Goal: Task Accomplishment & Management: Use online tool/utility

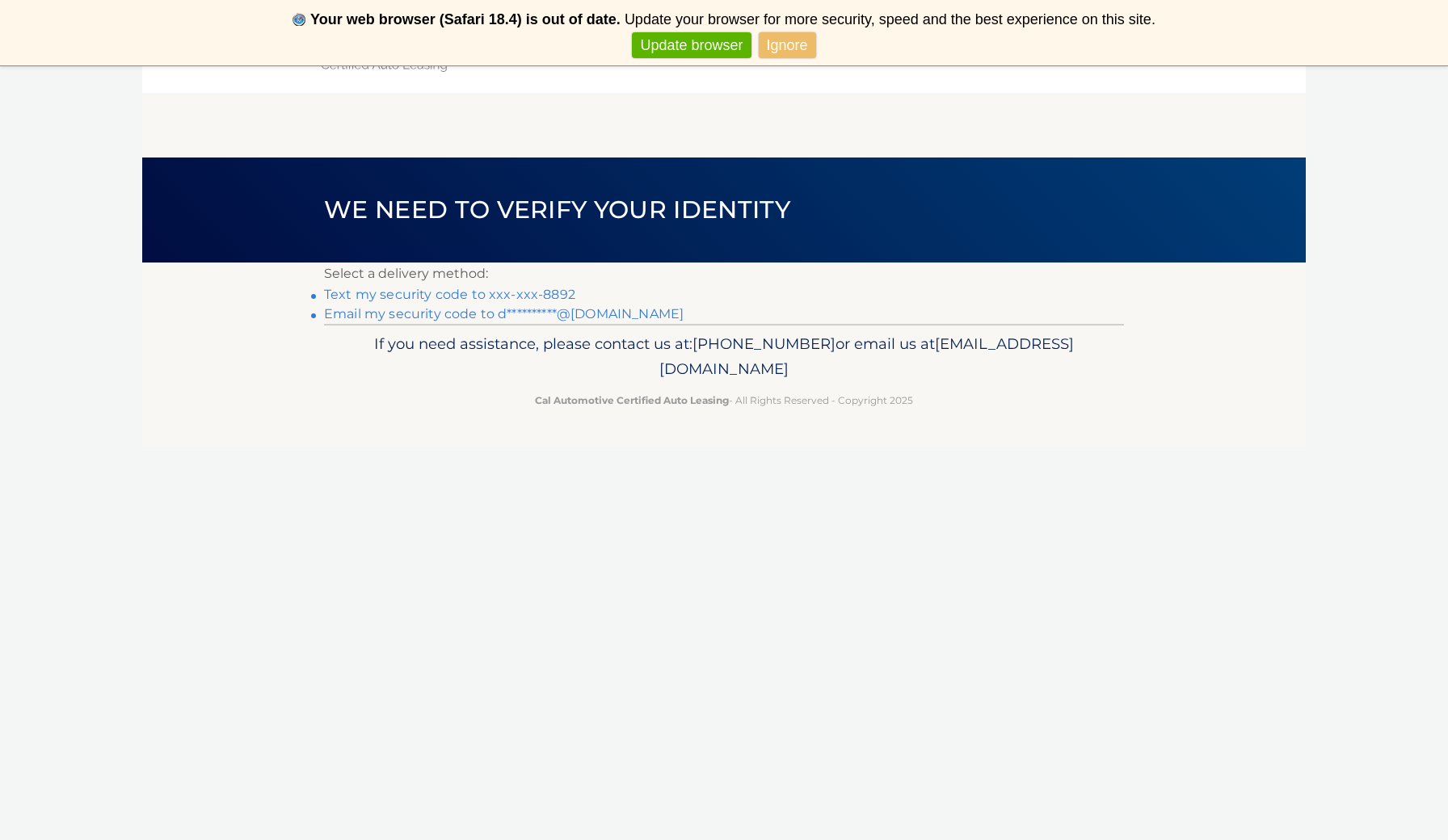
click at [399, 293] on link "Text my security code to xxx-xxx-8892" at bounding box center [449, 295] width 251 height 15
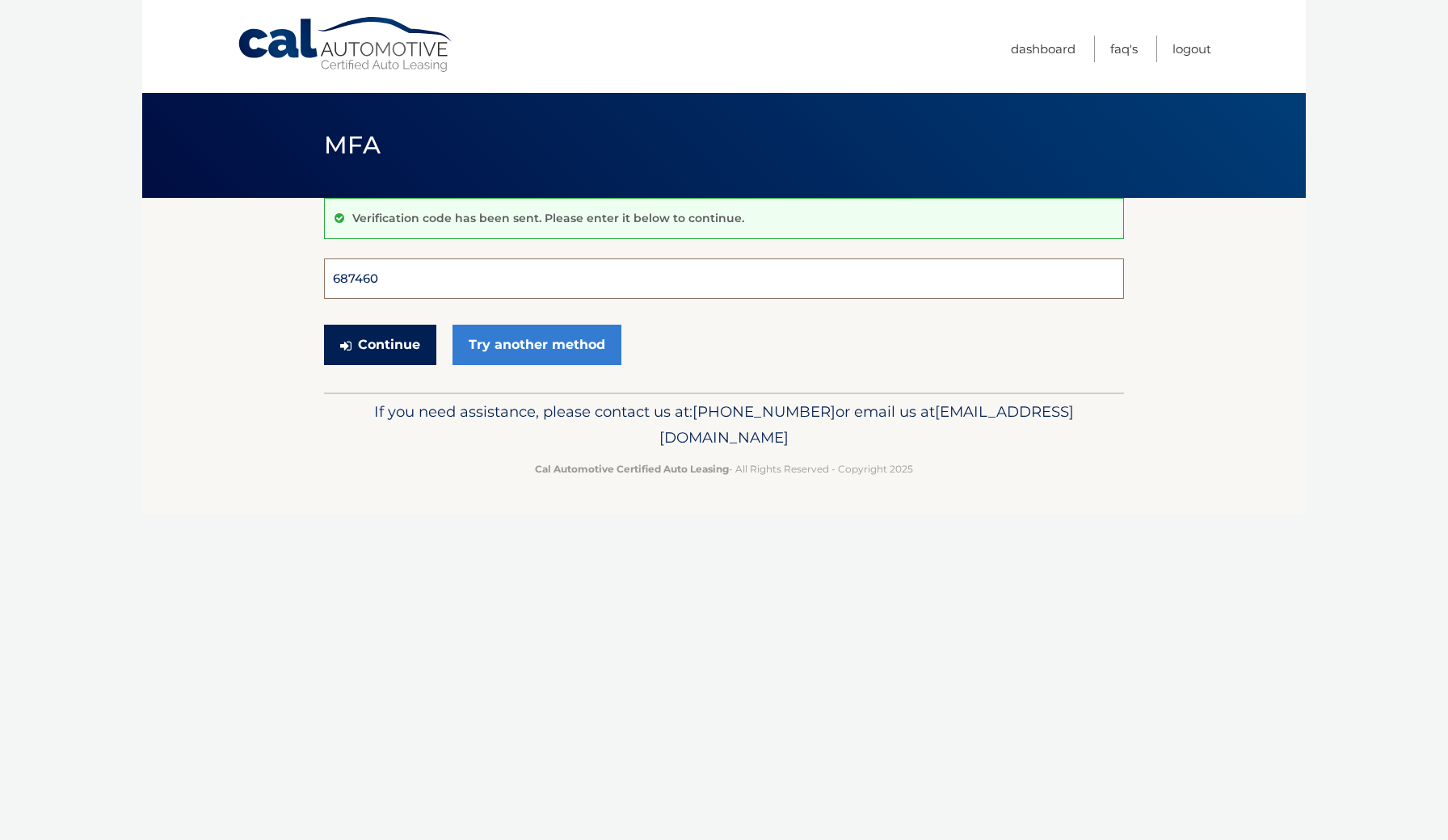
type input "687460"
click at [380, 344] on button "Continue" at bounding box center [380, 345] width 112 height 41
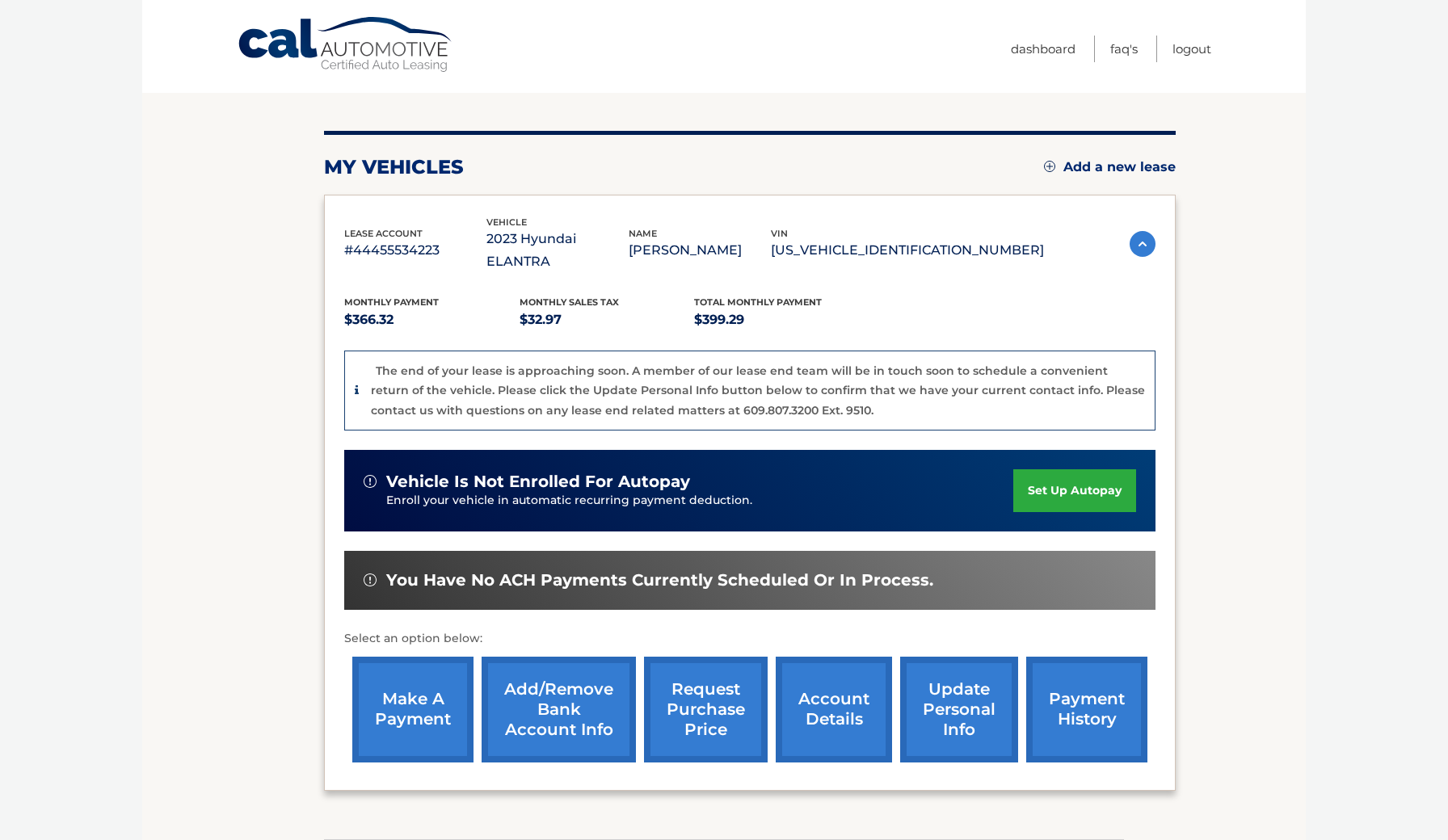
scroll to position [201, 0]
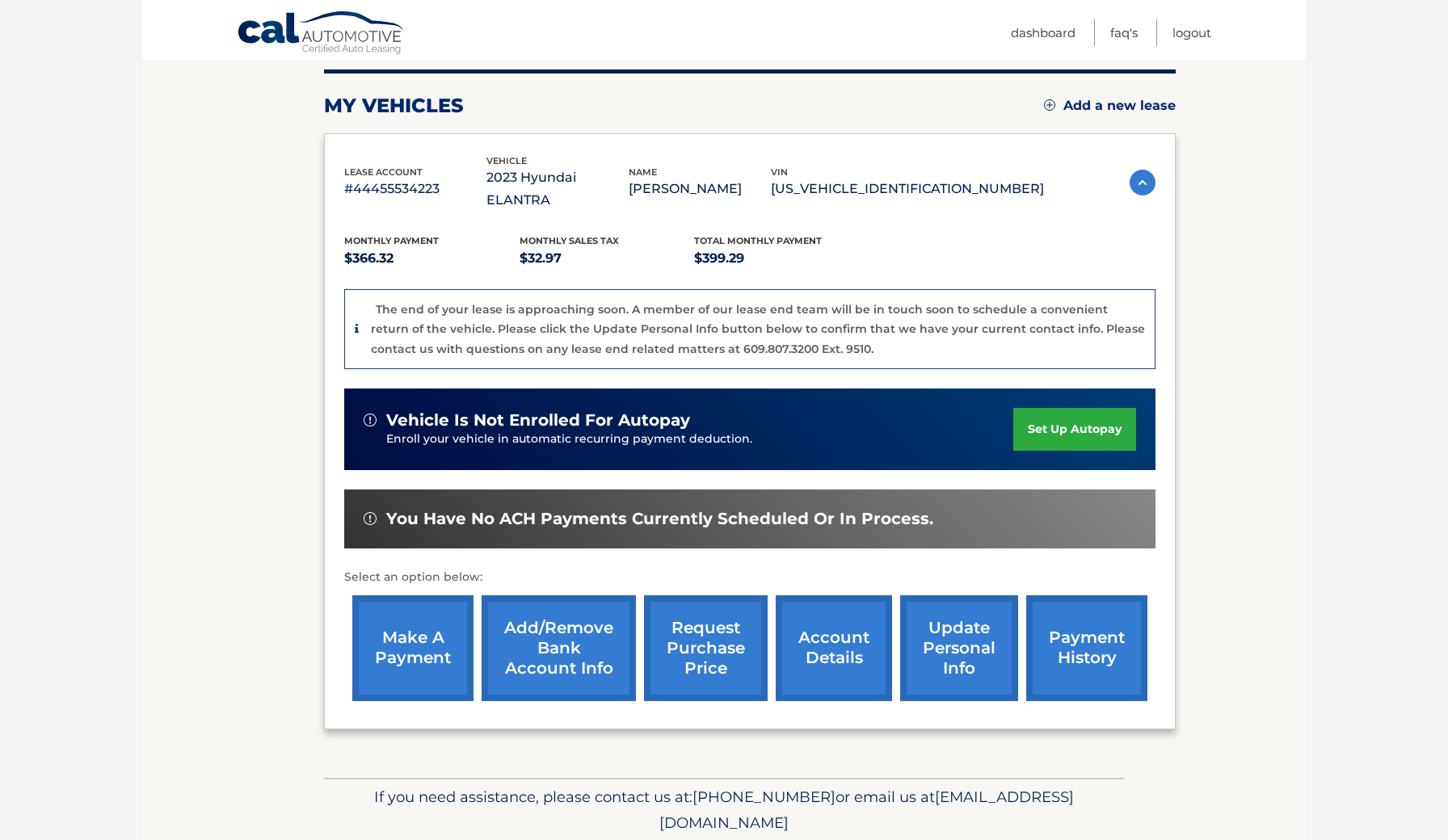
click at [395, 612] on link "make a payment" at bounding box center [413, 648] width 121 height 106
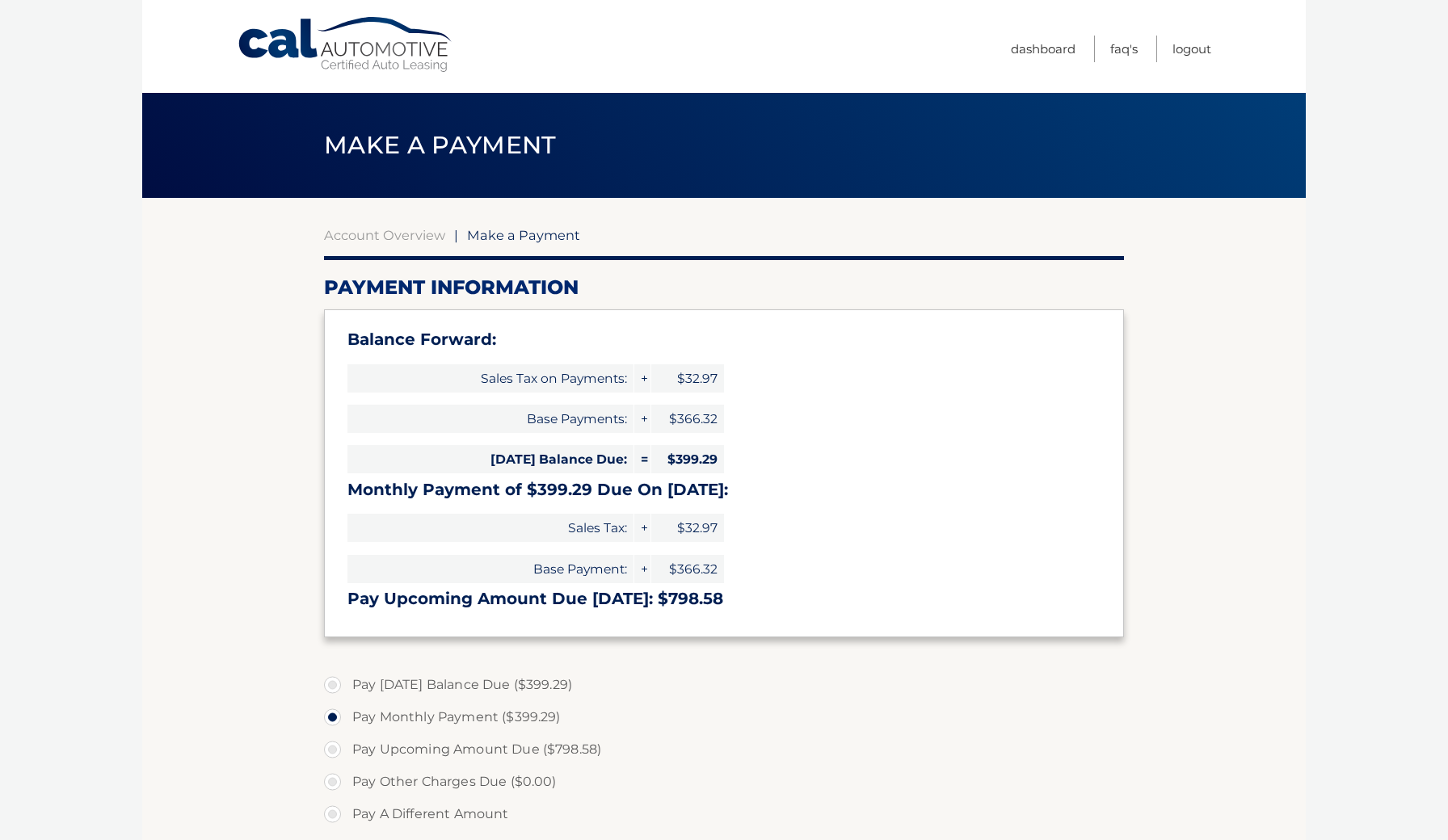
select select "OWIyNThiYjAtZjU4Ni00NzM3LWI4MzMtZjIxNjg2NDZjYTc4"
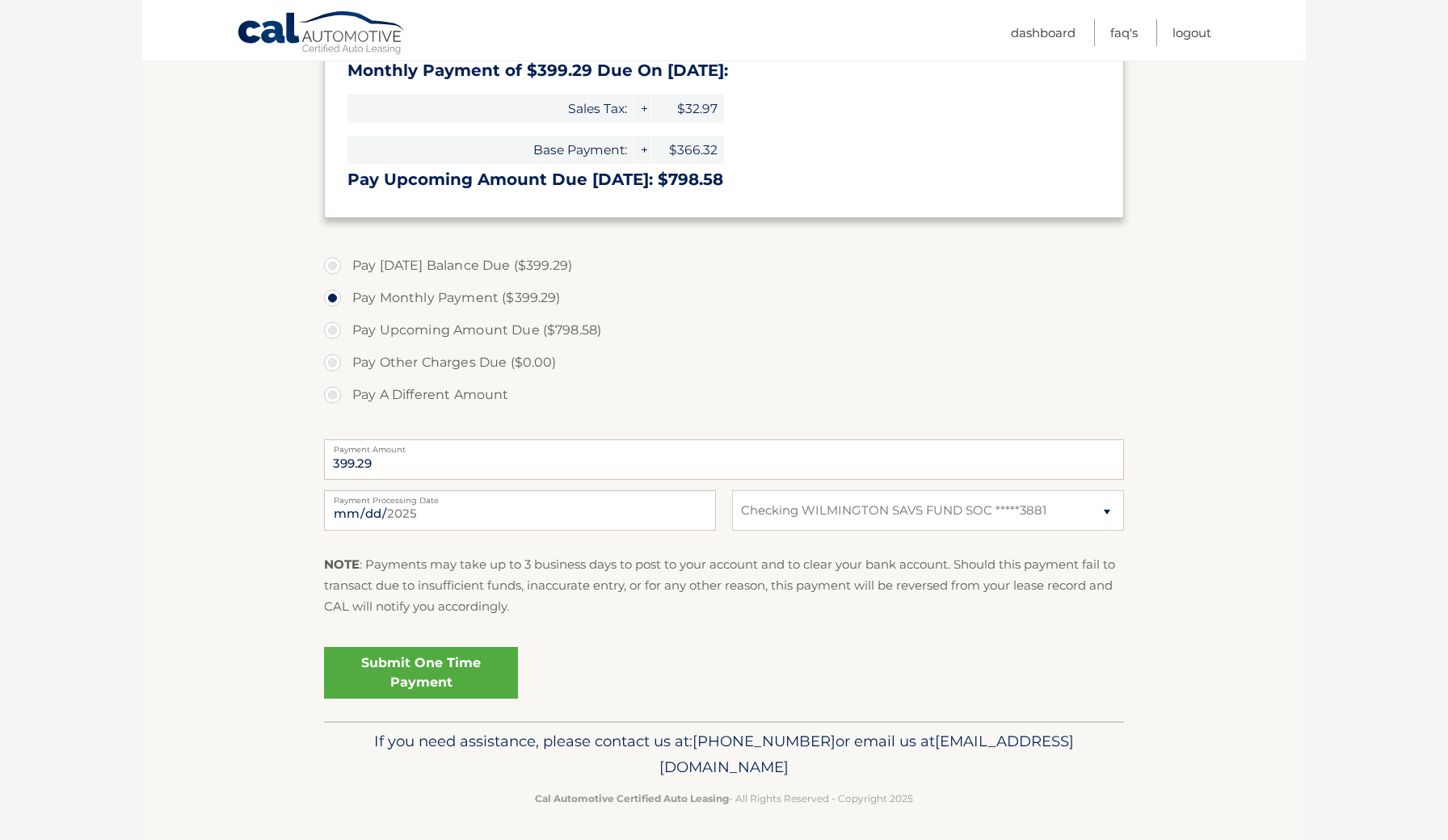
scroll to position [418, 0]
click at [422, 674] on link "Submit One Time Payment" at bounding box center [421, 673] width 194 height 52
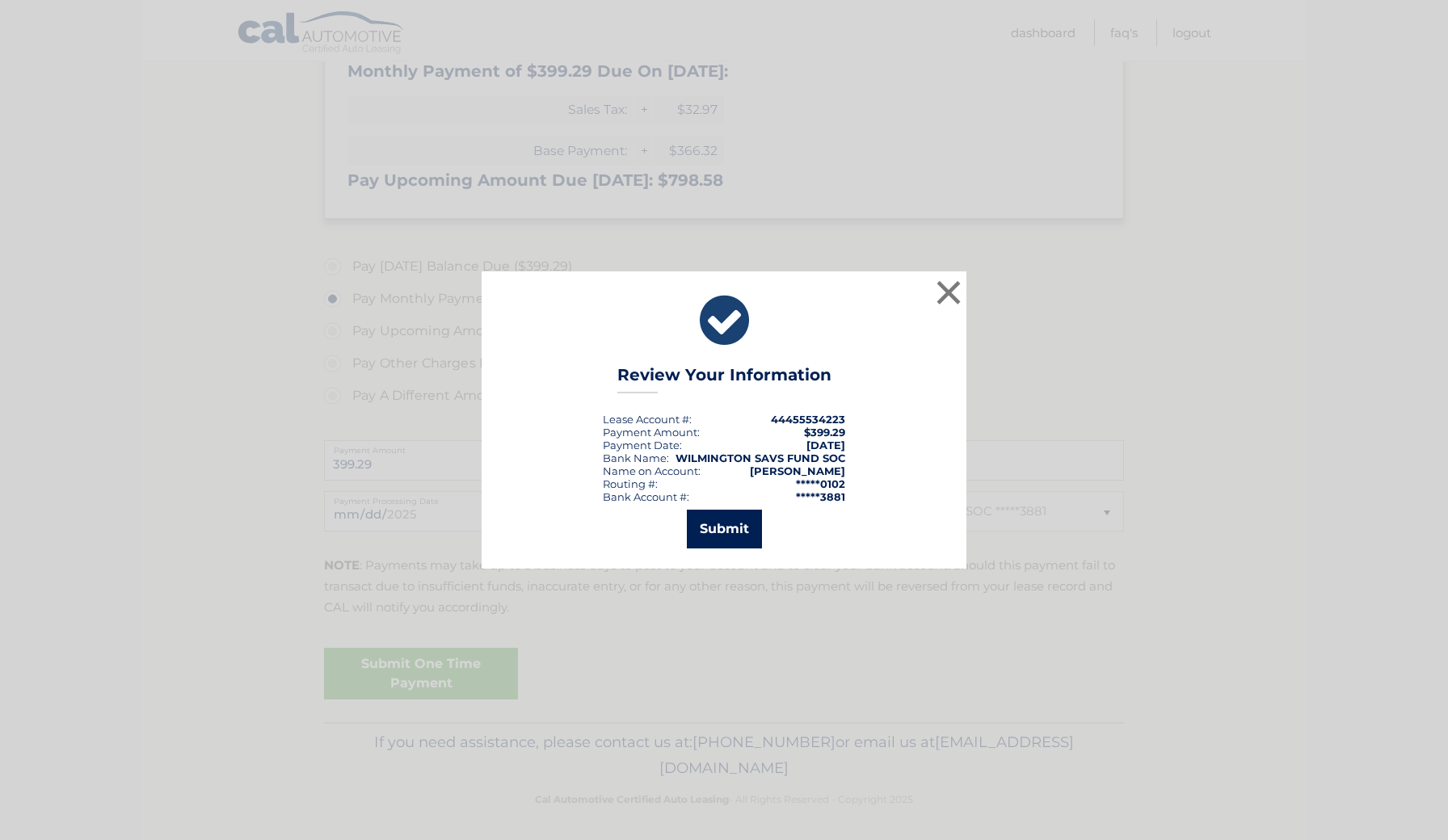
click at [733, 527] on button "Submit" at bounding box center [724, 529] width 75 height 39
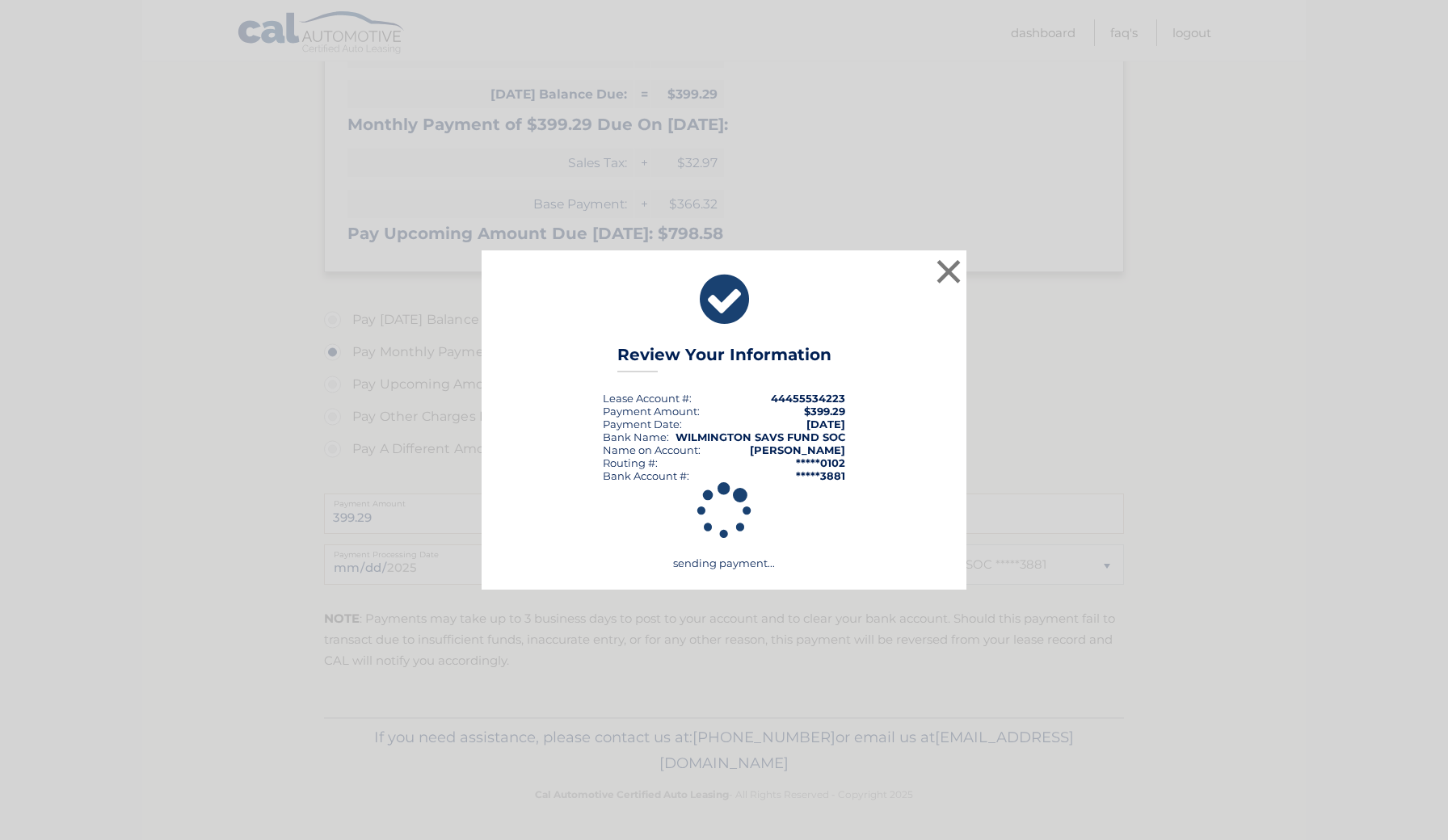
scroll to position [360, 0]
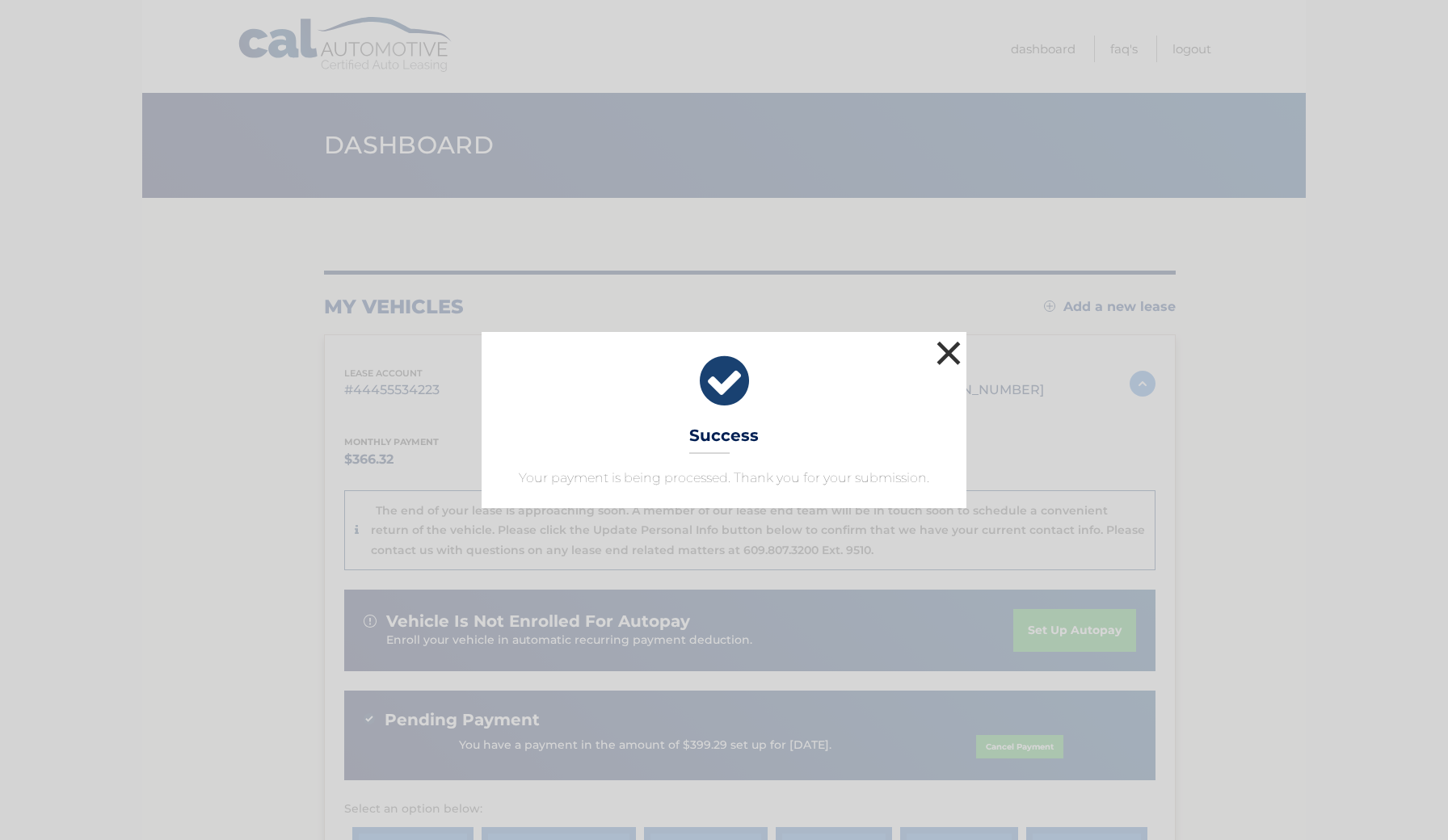
click at [950, 356] on button "×" at bounding box center [948, 353] width 32 height 32
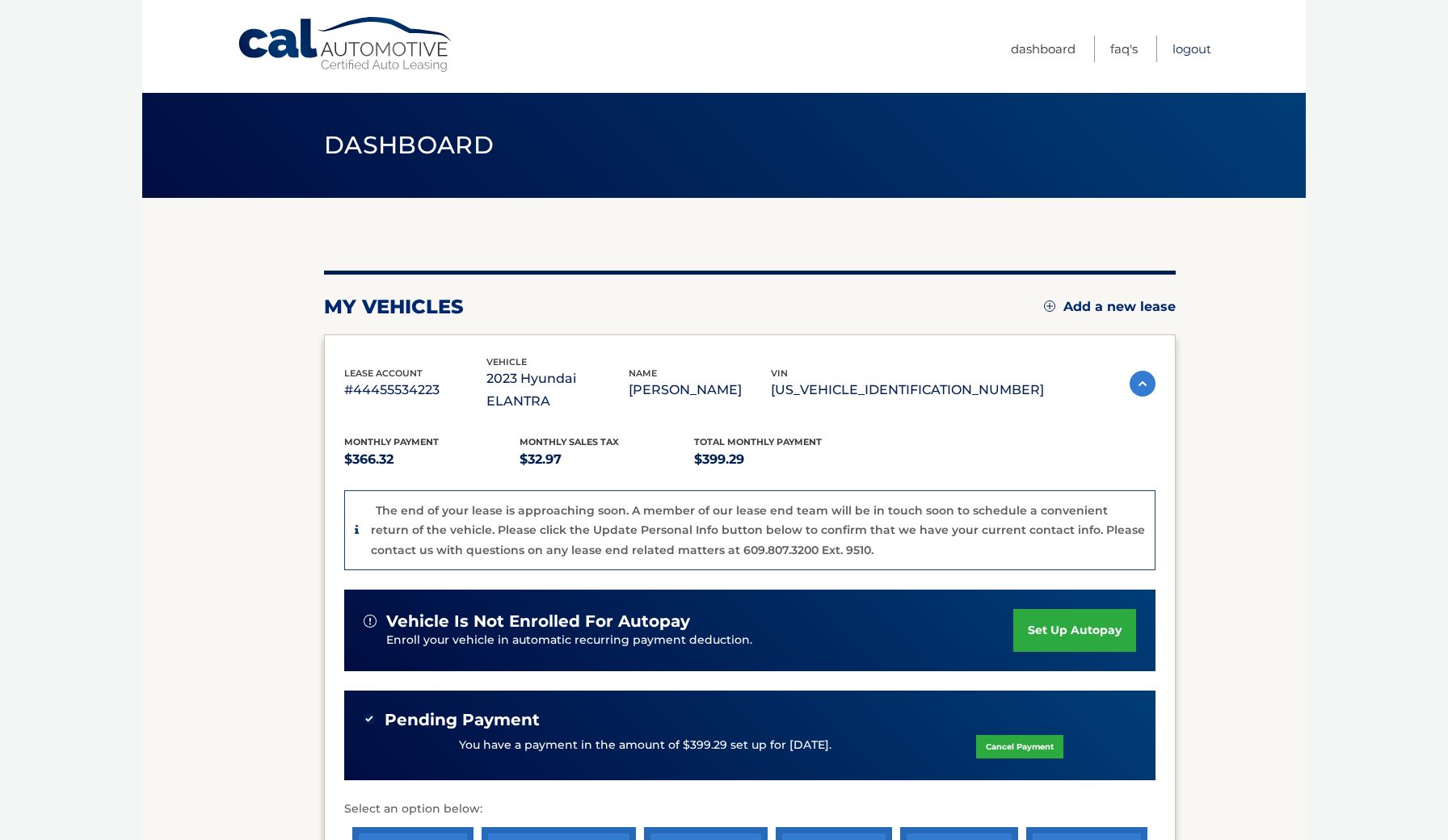
click at [1190, 47] on link "Logout" at bounding box center [1192, 48] width 39 height 27
